Goal: Information Seeking & Learning: Check status

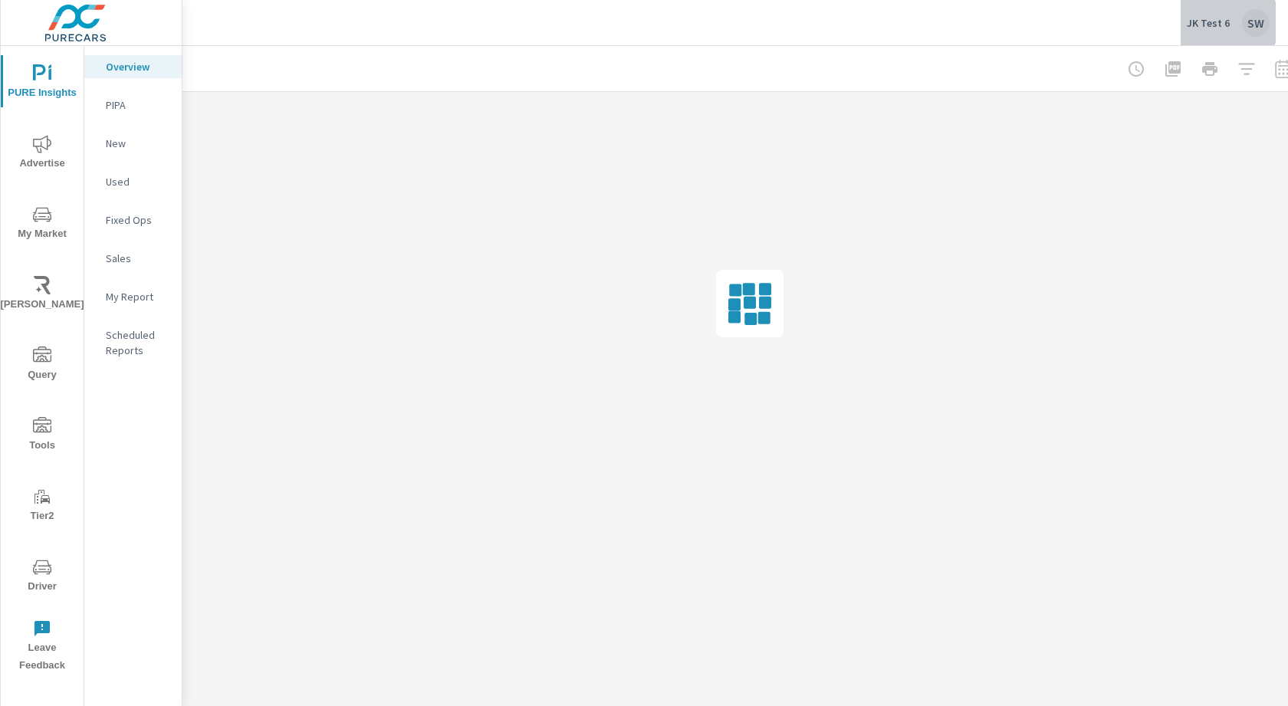
click at [1216, 22] on p "JK Test 6" at bounding box center [1208, 23] width 43 height 14
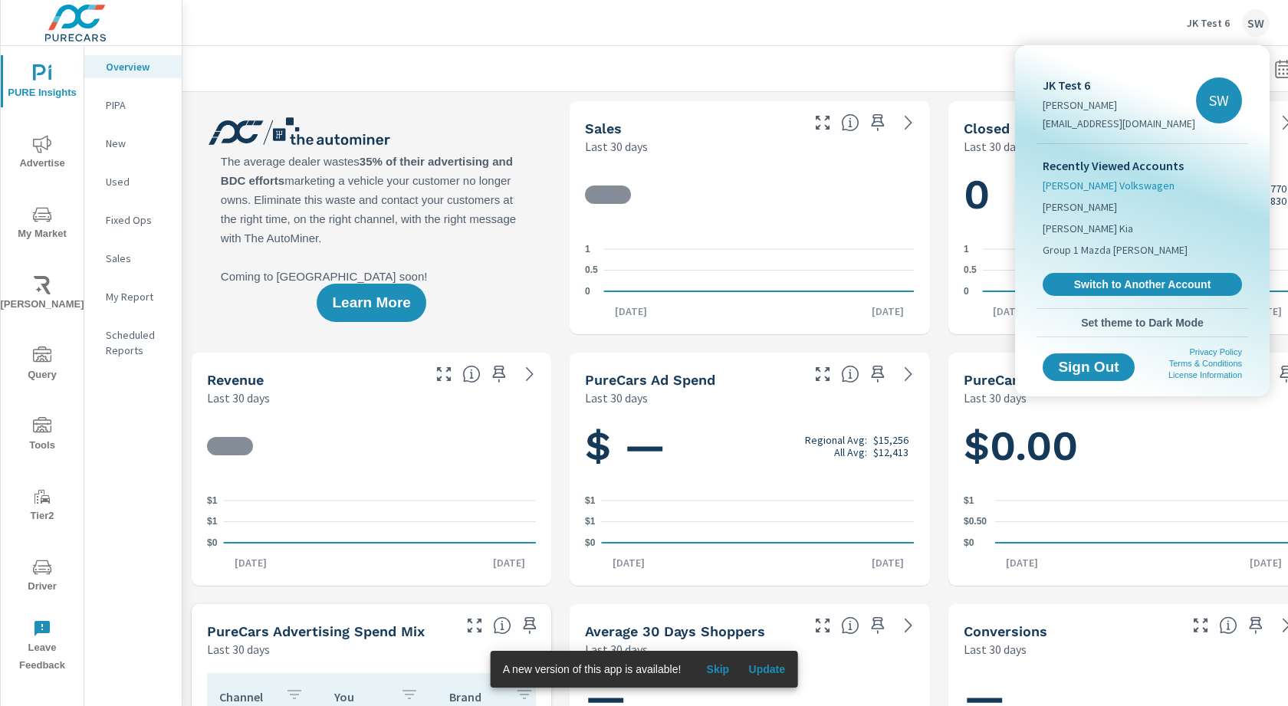
click at [1117, 189] on span "[PERSON_NAME] Volkswagen" at bounding box center [1109, 185] width 132 height 15
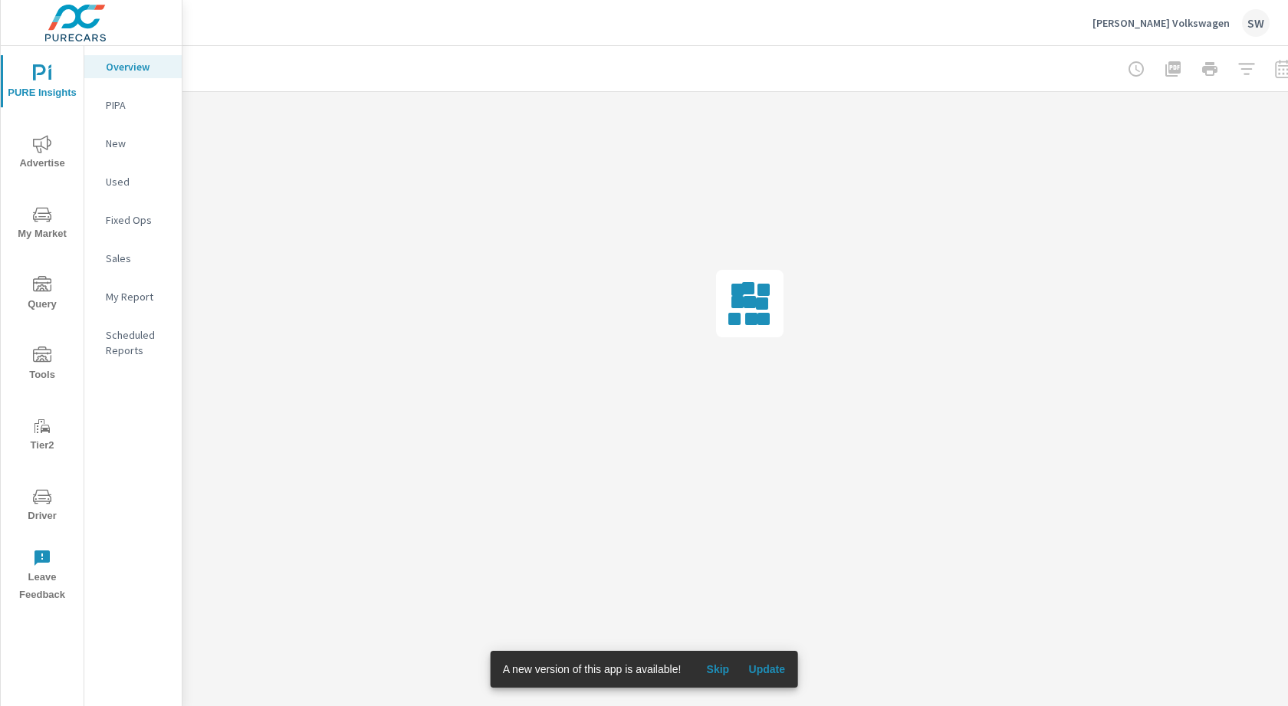
click at [44, 144] on icon "nav menu" at bounding box center [42, 144] width 18 height 18
click at [141, 95] on div "Search" at bounding box center [132, 105] width 97 height 23
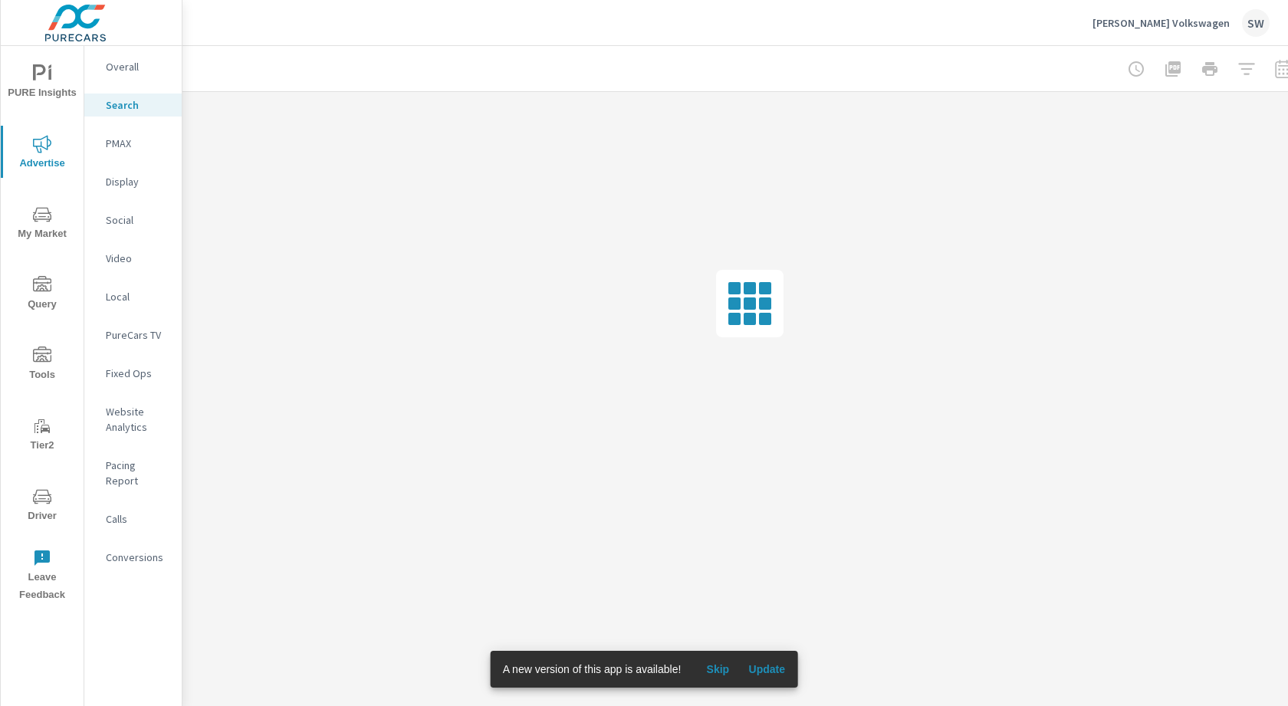
click at [770, 668] on span "Update" at bounding box center [766, 669] width 37 height 14
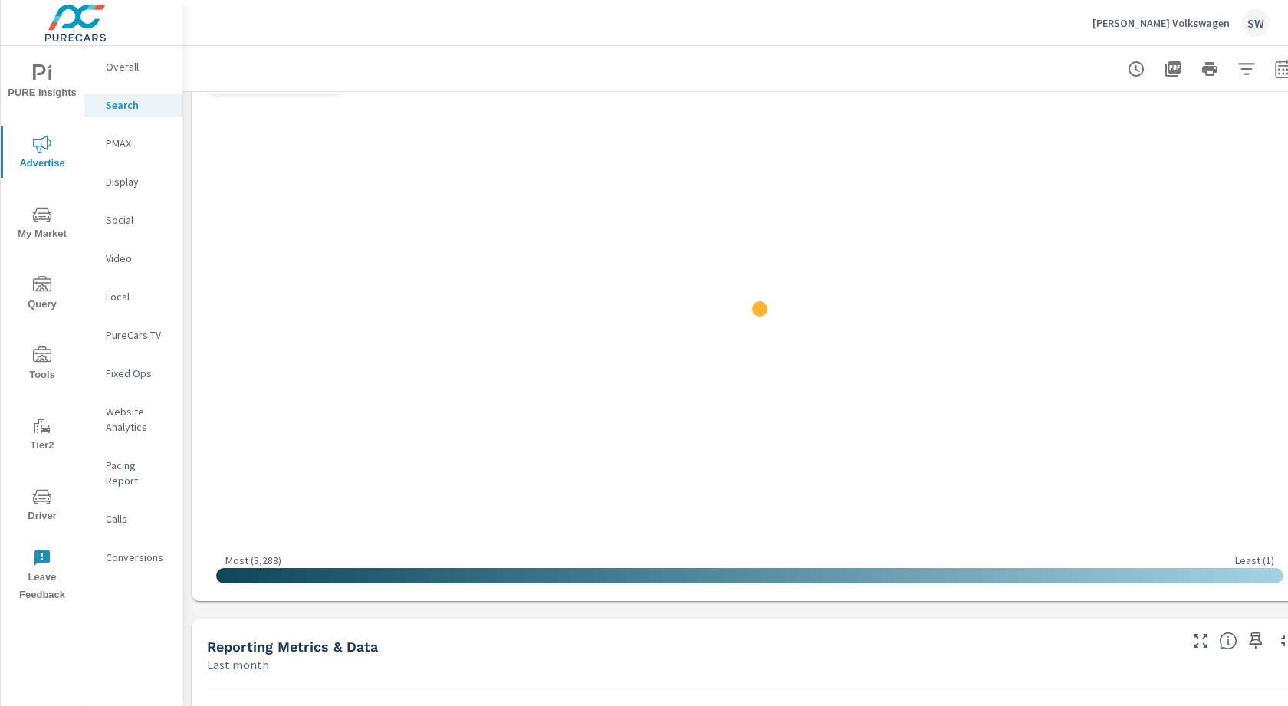
scroll to position [274, 0]
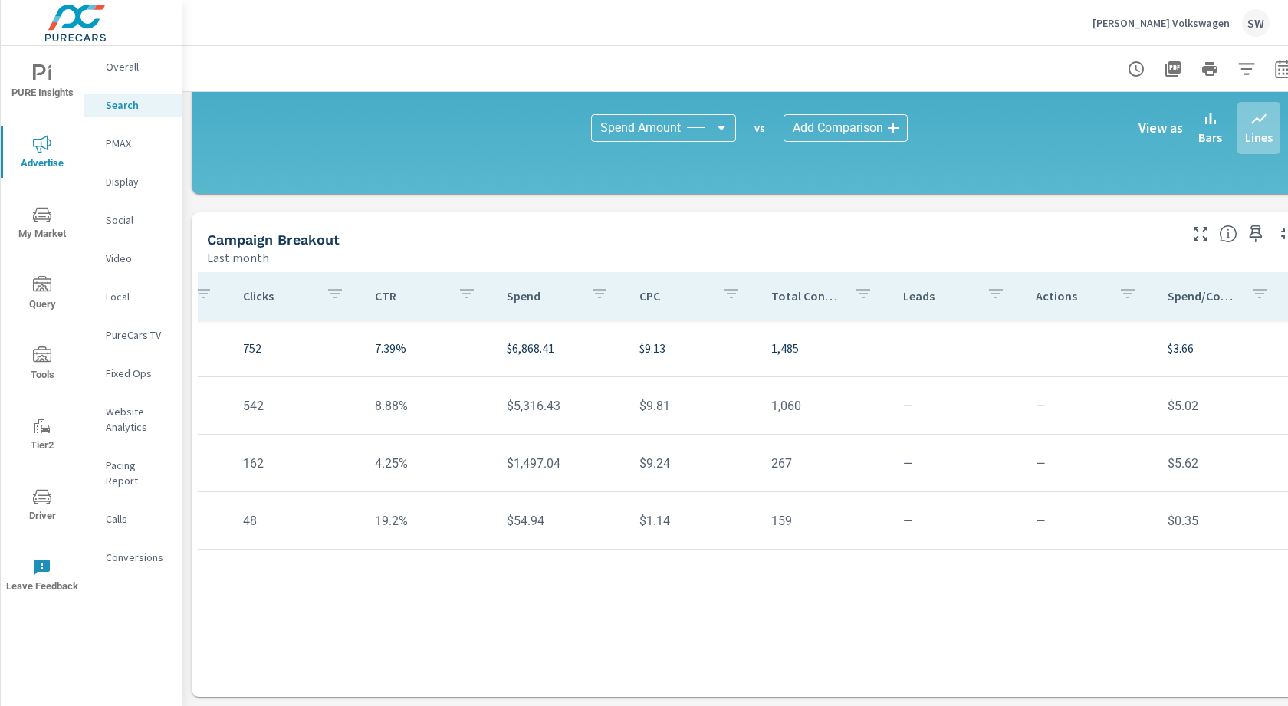
scroll to position [0, 568]
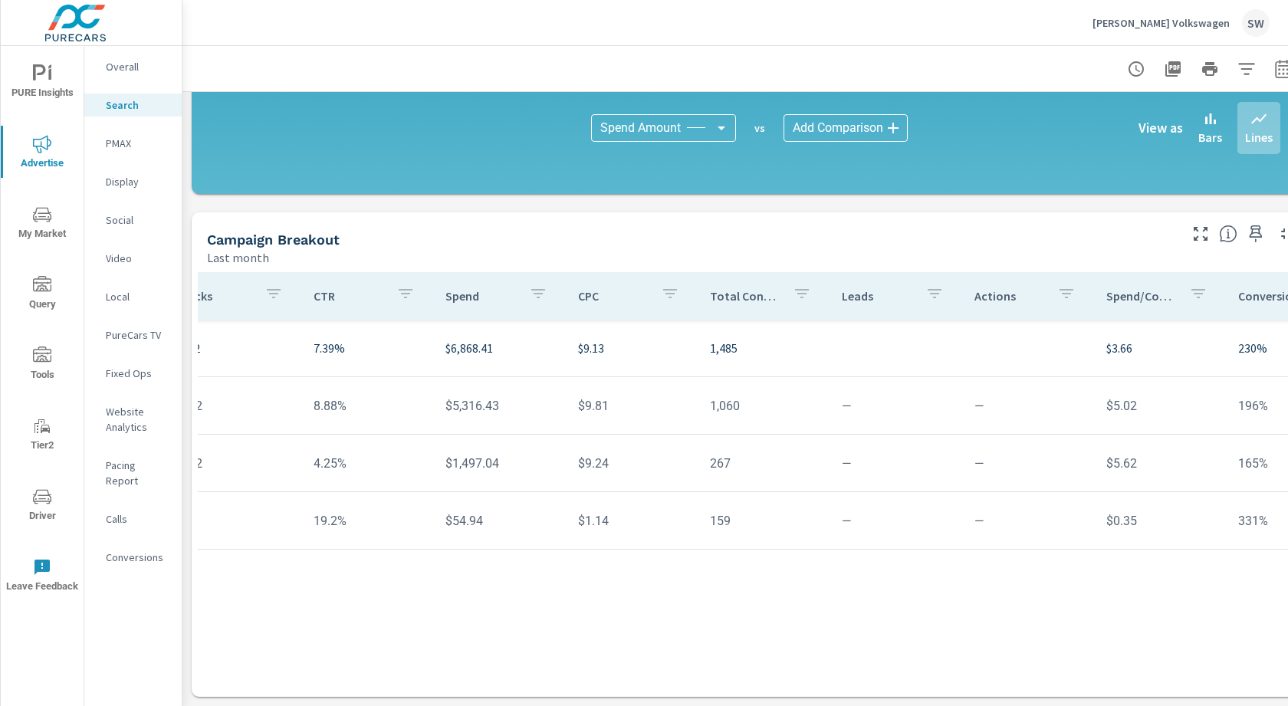
click at [829, 397] on td "—" at bounding box center [895, 405] width 132 height 39
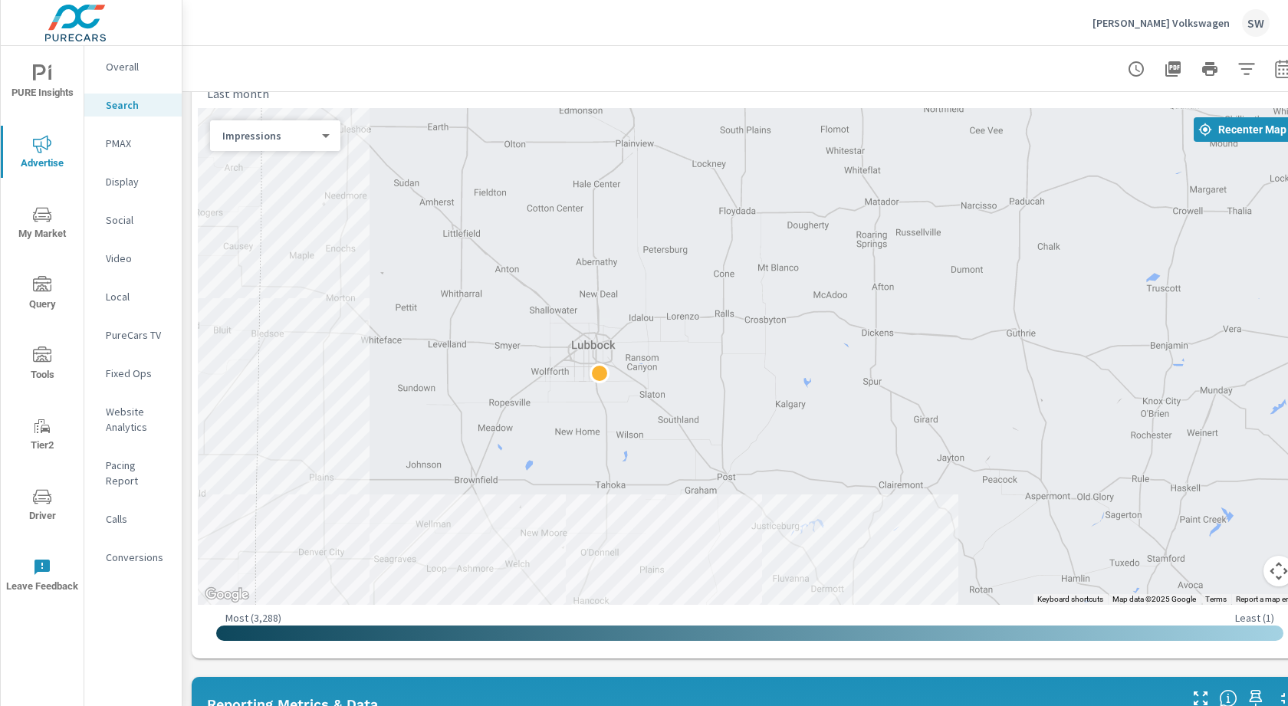
scroll to position [0, 0]
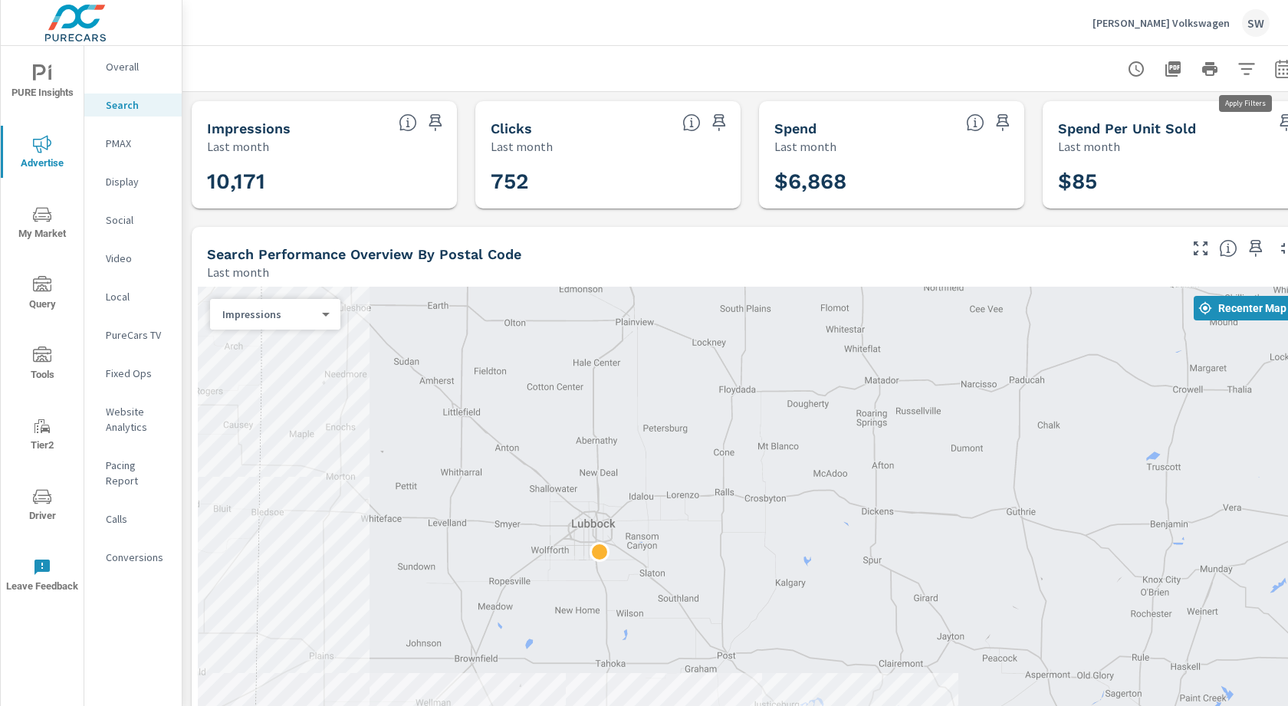
click at [1238, 69] on icon "button" at bounding box center [1246, 69] width 18 height 18
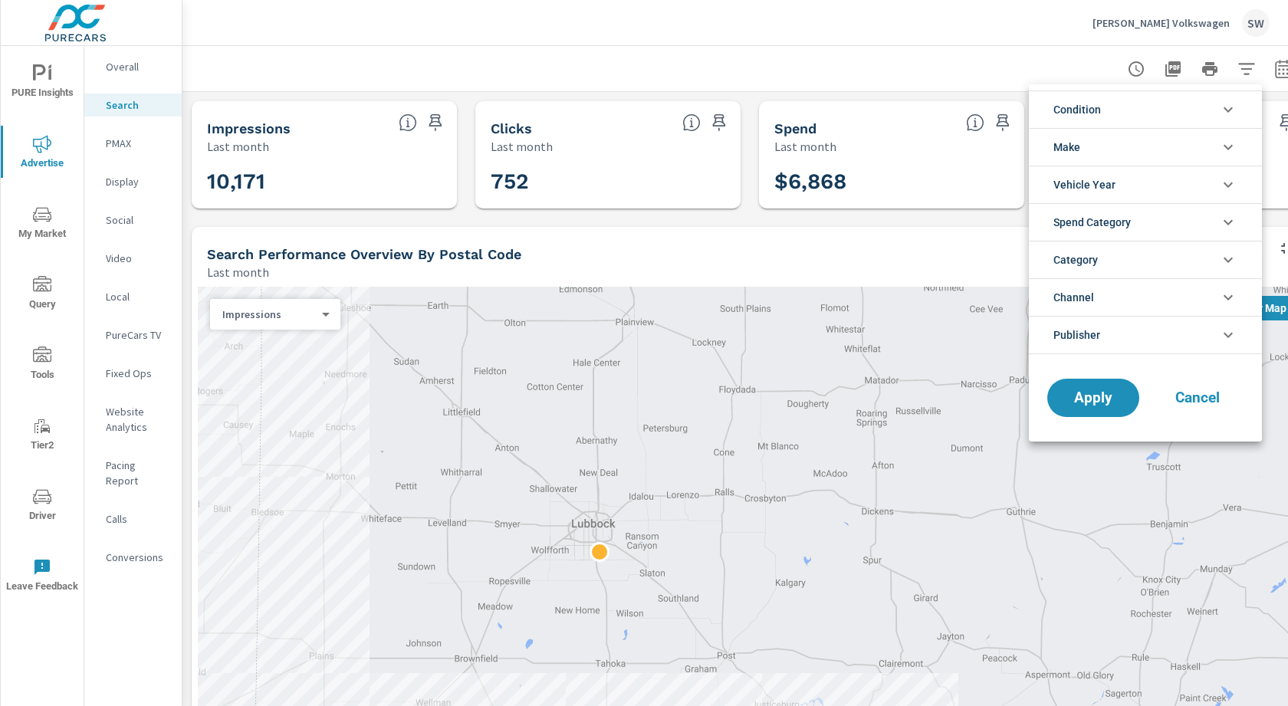
click at [1238, 69] on div at bounding box center [644, 353] width 1288 height 706
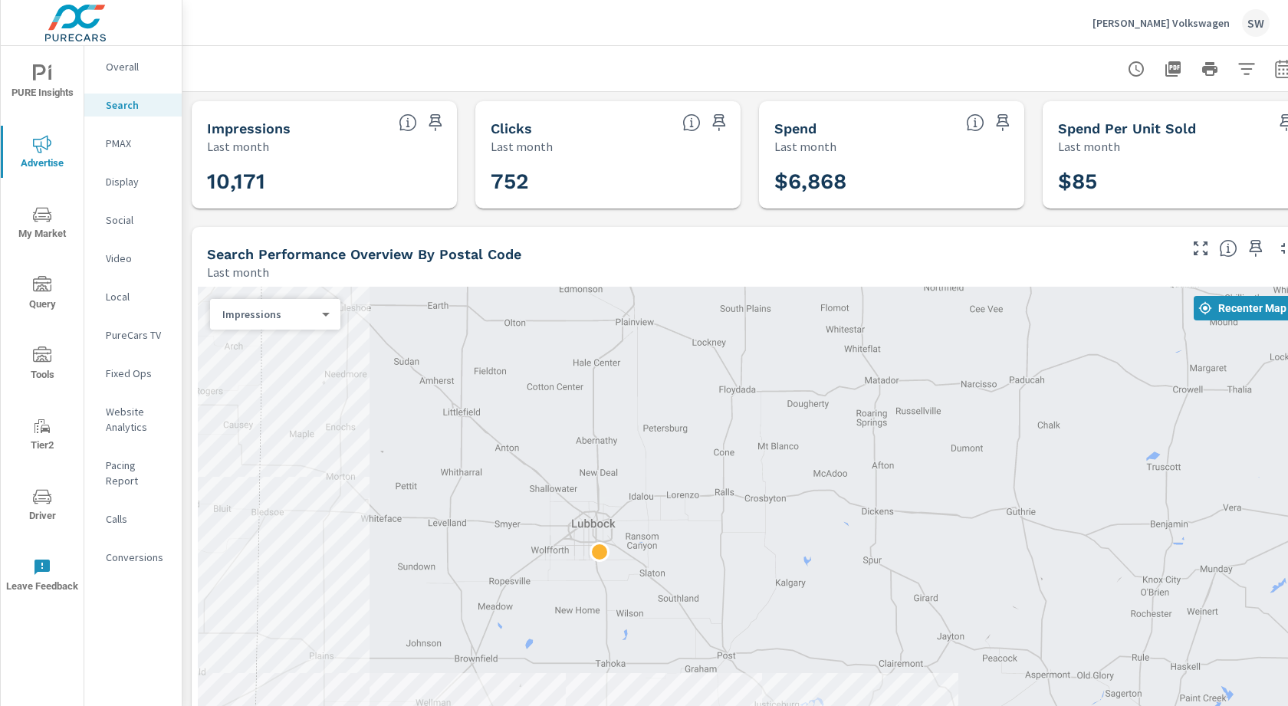
scroll to position [0, 41]
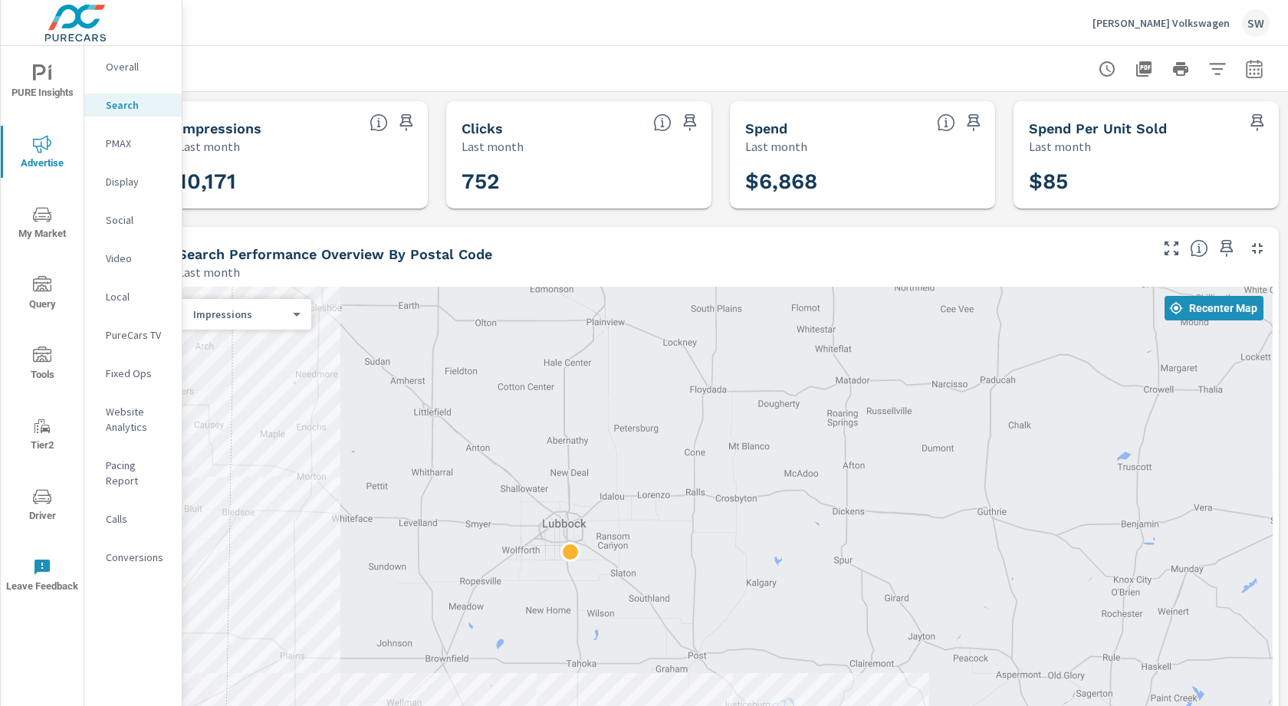
click at [1245, 69] on icon "button" at bounding box center [1254, 69] width 18 height 18
select select "Last month"
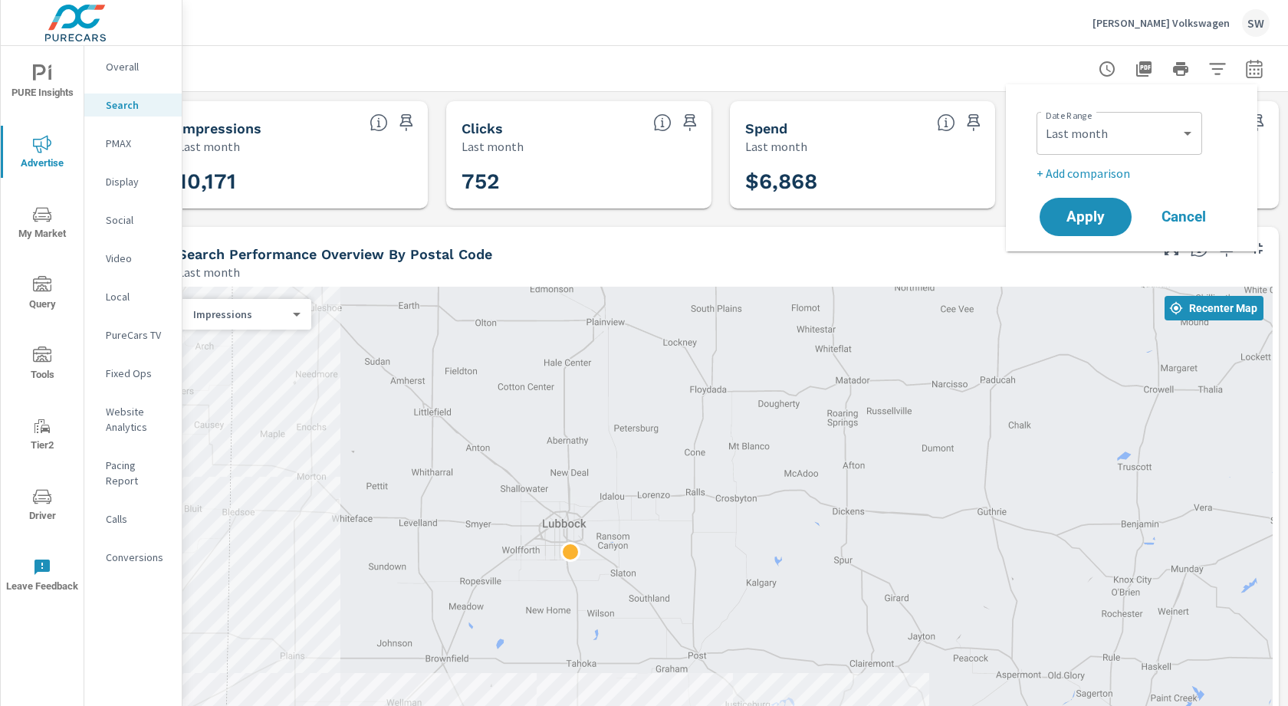
click at [984, 43] on div "Gene Messer Volkswagen SW" at bounding box center [735, 22] width 1069 height 45
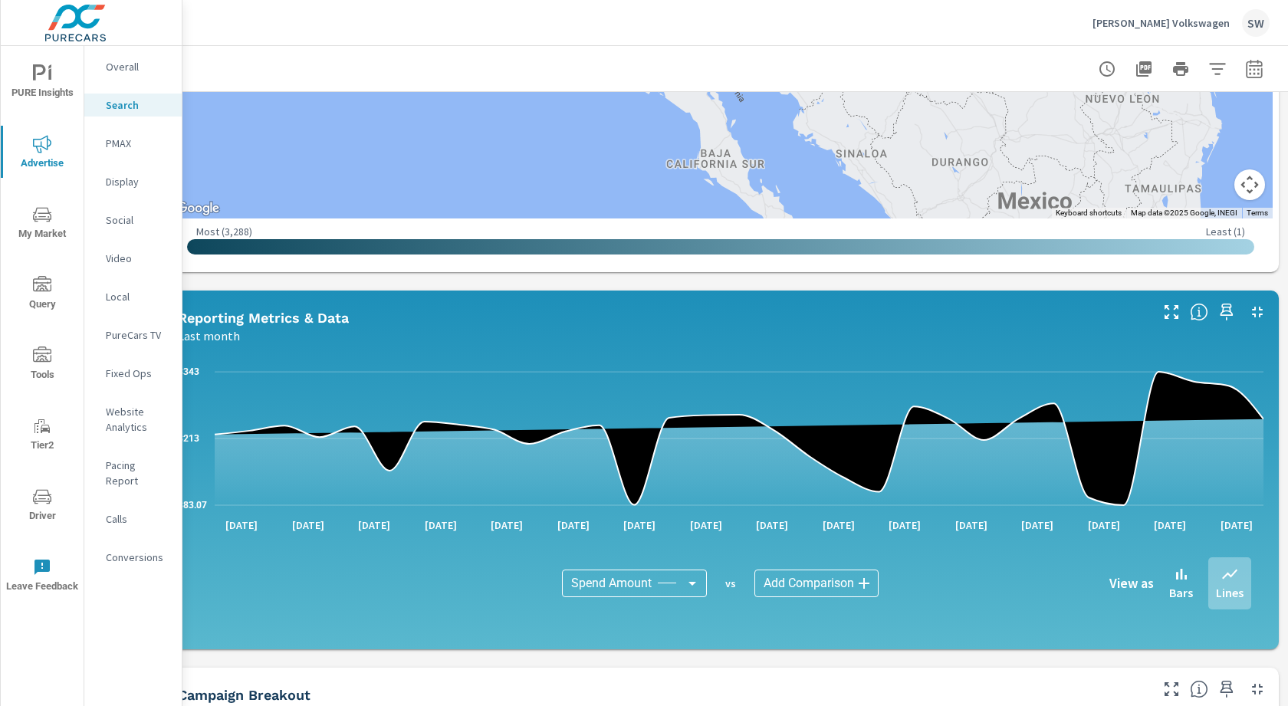
scroll to position [1033, 41]
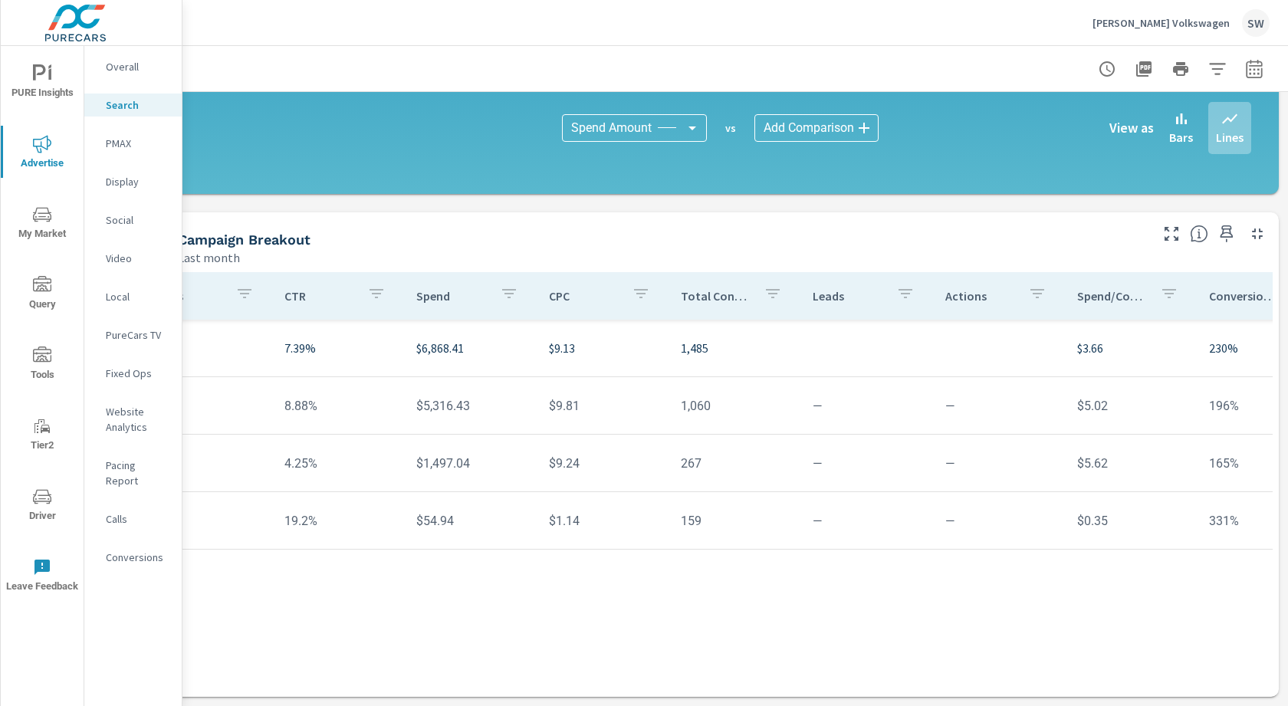
click at [933, 399] on td "—" at bounding box center [999, 405] width 132 height 39
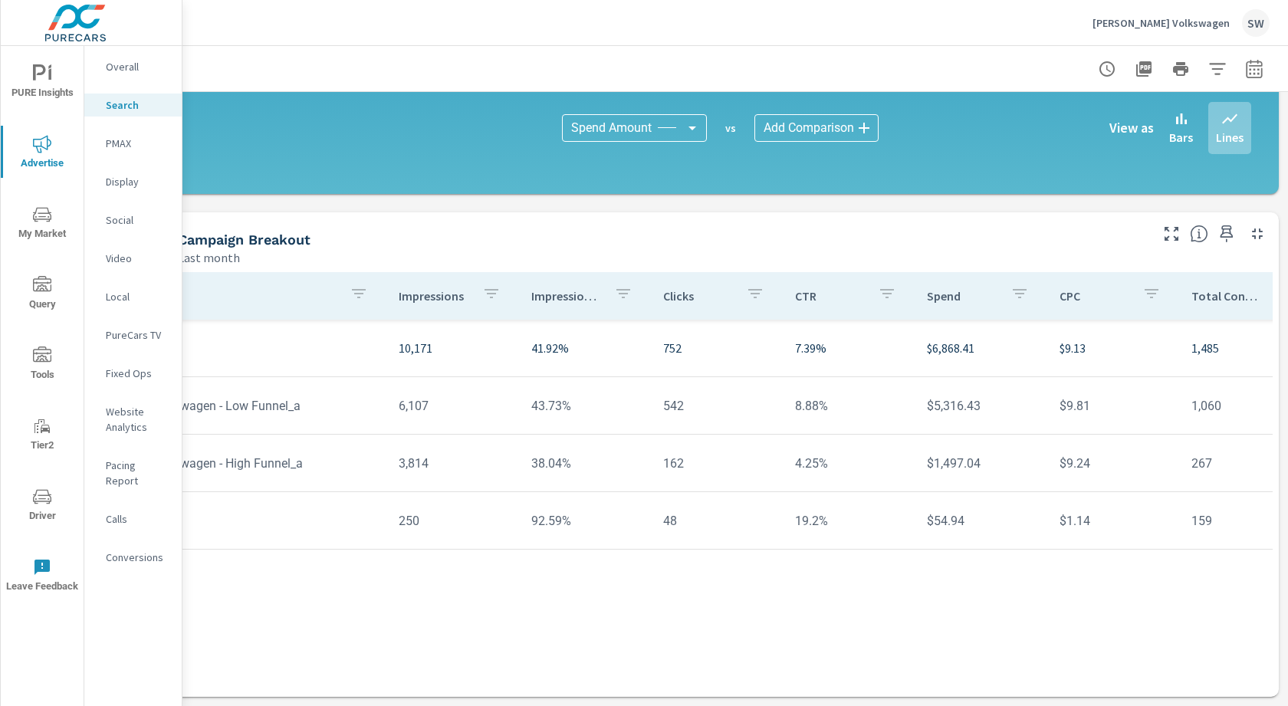
scroll to position [0, 0]
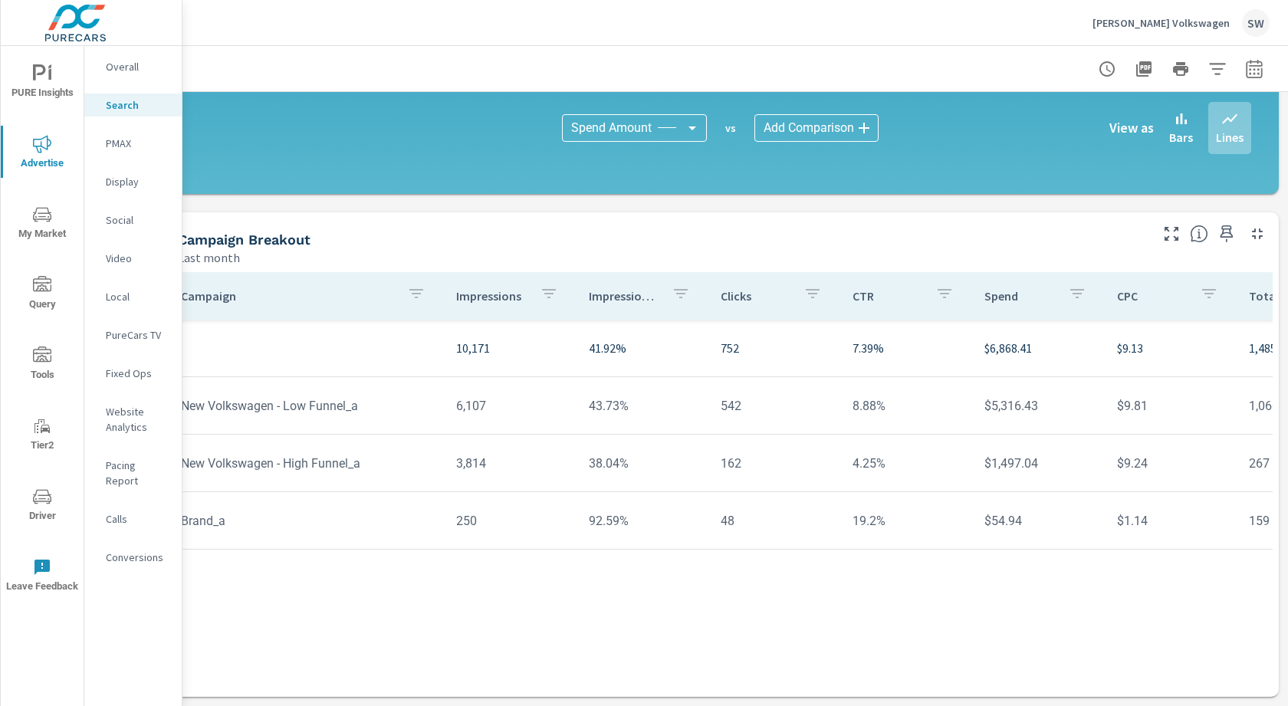
click at [467, 592] on div "Campaign Impressions Impression Share Clicks CTR Spend CPC Total Conversions Le…" at bounding box center [721, 470] width 1104 height 396
click at [349, 566] on div "Campaign Impressions Impression Share Clicks CTR Spend CPC Total Conversions Le…" at bounding box center [721, 470] width 1104 height 396
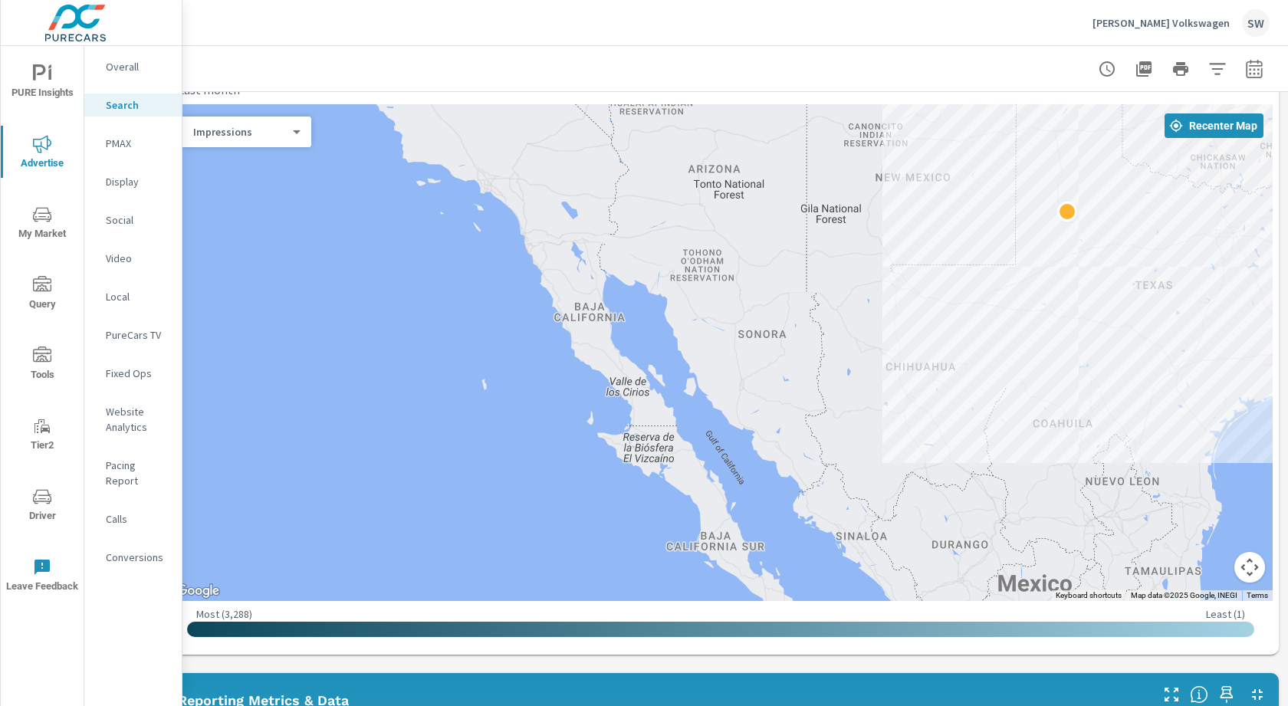
scroll to position [0, 41]
